Goal: Task Accomplishment & Management: Manage account settings

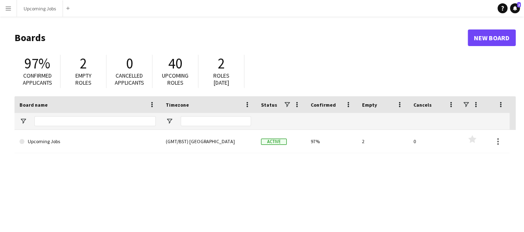
click at [11, 11] on app-icon "Menu" at bounding box center [8, 8] width 7 height 7
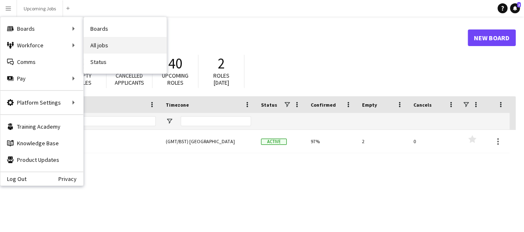
click at [102, 45] on link "All jobs" at bounding box center [125, 45] width 83 height 17
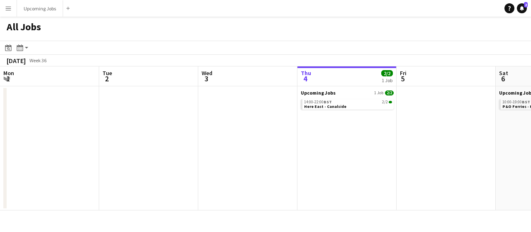
scroll to position [0, 198]
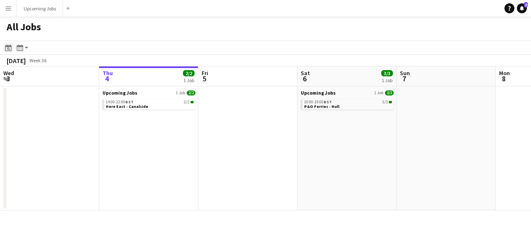
click at [12, 48] on div "Date picker" at bounding box center [8, 48] width 10 height 10
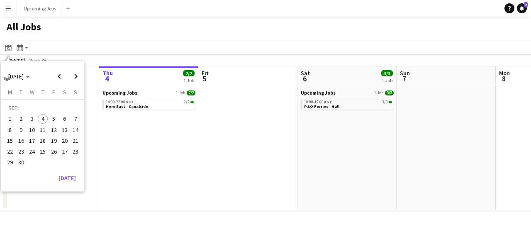
click at [24, 128] on span "9" at bounding box center [21, 130] width 10 height 10
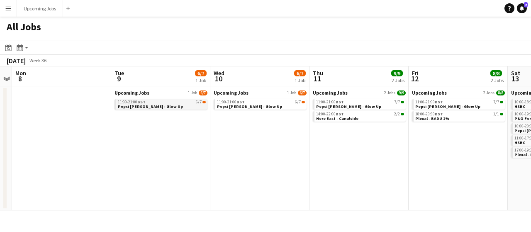
click at [169, 103] on div "11:00-21:00 BST 6/7" at bounding box center [162, 102] width 88 height 4
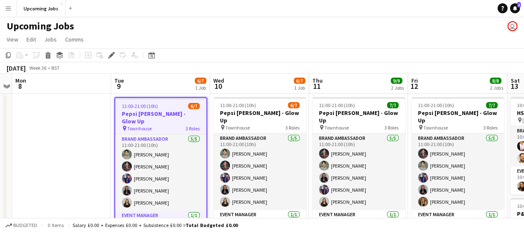
click at [163, 106] on div "11:00-21:00 (10h) 6/7" at bounding box center [160, 106] width 91 height 6
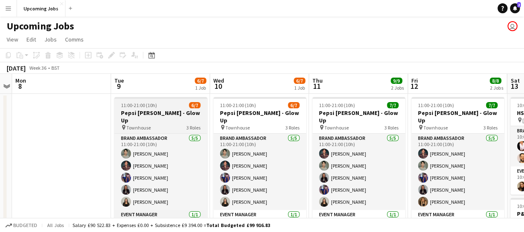
click at [163, 106] on div "11:00-21:00 (10h) 6/7" at bounding box center [160, 105] width 93 height 6
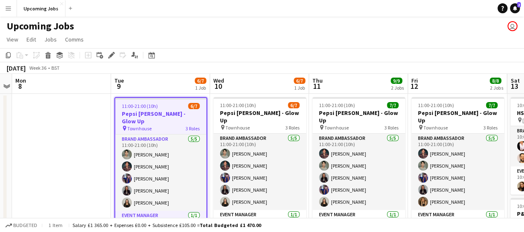
drag, startPoint x: 163, startPoint y: 106, endPoint x: 157, endPoint y: 104, distance: 6.3
click at [157, 104] on span "11:00-21:00 (10h)" at bounding box center [140, 106] width 36 height 6
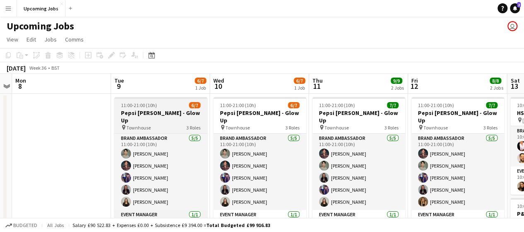
click at [157, 104] on div "11:00-21:00 (10h) 6/7" at bounding box center [160, 105] width 93 height 6
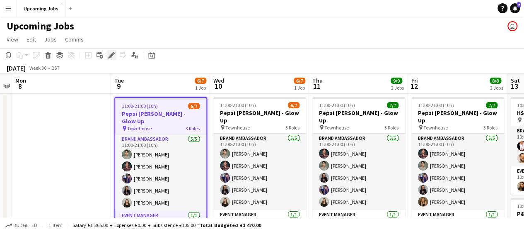
click at [110, 56] on icon at bounding box center [111, 55] width 5 height 5
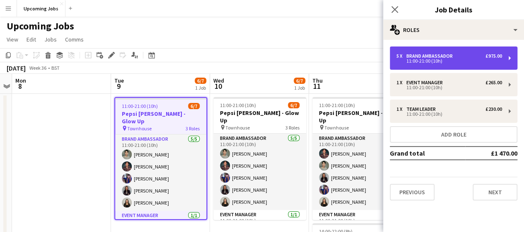
click at [497, 61] on div "11:00-21:00 (10h)" at bounding box center [450, 61] width 106 height 4
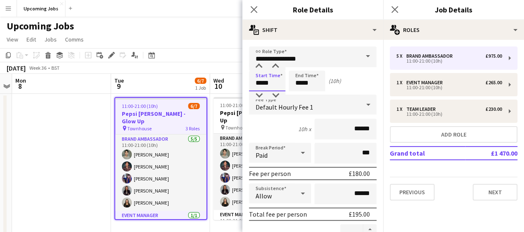
click at [262, 85] on input "*****" at bounding box center [267, 80] width 36 height 21
type input "*****"
click at [302, 83] on input "*****" at bounding box center [307, 80] width 36 height 21
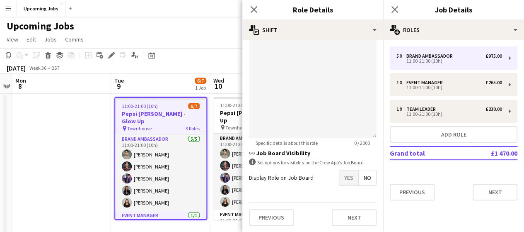
scroll to position [19, 0]
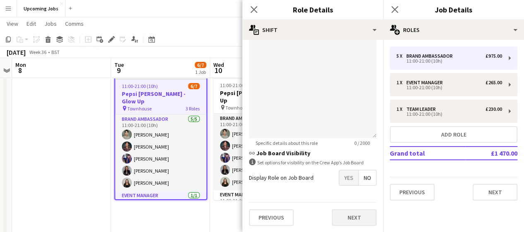
type input "*****"
click at [340, 221] on button "Next" at bounding box center [354, 217] width 45 height 17
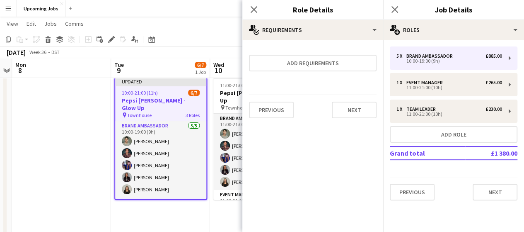
scroll to position [0, 0]
click at [351, 111] on button "Next" at bounding box center [354, 110] width 45 height 17
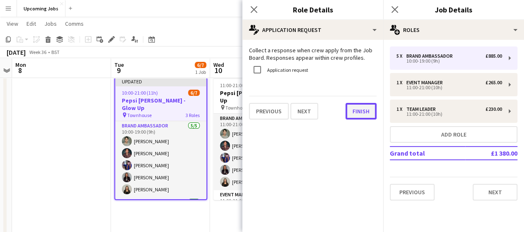
click at [351, 112] on button "Finish" at bounding box center [361, 111] width 31 height 17
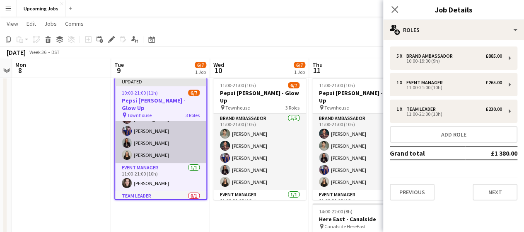
scroll to position [35, 0]
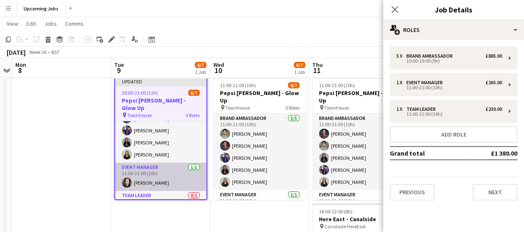
click at [182, 169] on app-card-role "Event Manager 1/1 11:00-21:00 (10h) Andie Johnson" at bounding box center [160, 176] width 91 height 28
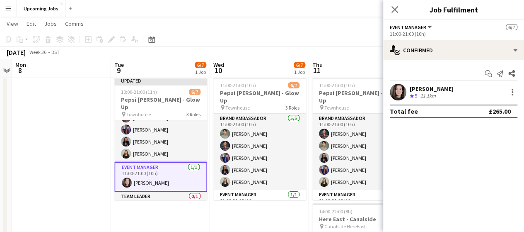
click at [430, 28] on button "Event Manager" at bounding box center [411, 27] width 43 height 6
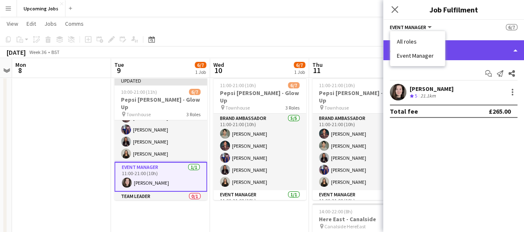
click at [468, 51] on div "single-neutral-actions-check-2 Confirmed" at bounding box center [453, 50] width 141 height 20
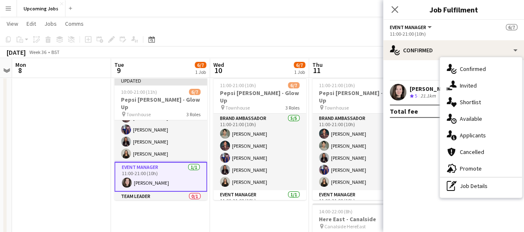
click at [410, 141] on mat-expansion-panel "check Confirmed Start chat Send notification Share Andie Johnson Crew rating 5 …" at bounding box center [453, 146] width 141 height 172
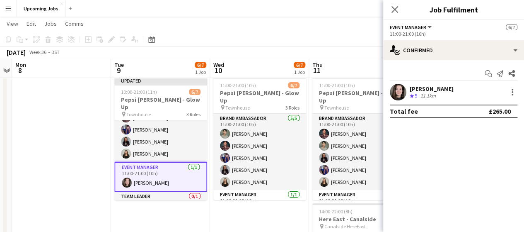
click at [174, 164] on app-card-role "Event Manager 1/1 11:00-21:00 (10h) Andie Johnson" at bounding box center [160, 177] width 93 height 30
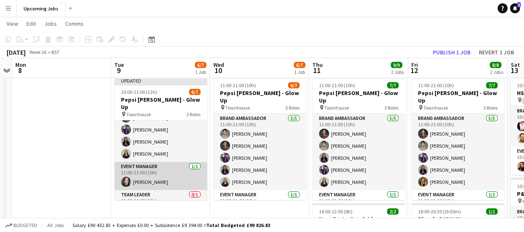
click at [185, 170] on app-card-role "Event Manager 1/1 11:00-21:00 (10h) Andie Johnson" at bounding box center [160, 176] width 93 height 28
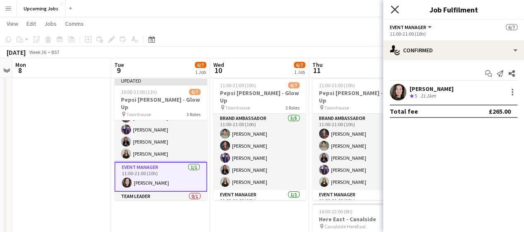
click at [396, 9] on icon at bounding box center [395, 9] width 8 height 8
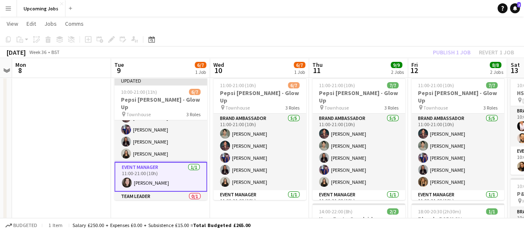
drag, startPoint x: 160, startPoint y: 161, endPoint x: 150, endPoint y: 159, distance: 10.3
click at [150, 162] on app-card-role "Event Manager 1/1 11:00-21:00 (10h) Andie Johnson" at bounding box center [160, 177] width 93 height 30
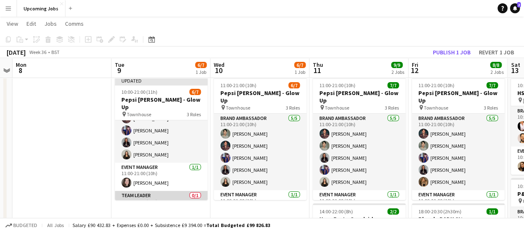
scroll to position [45, 0]
